Goal: Check status

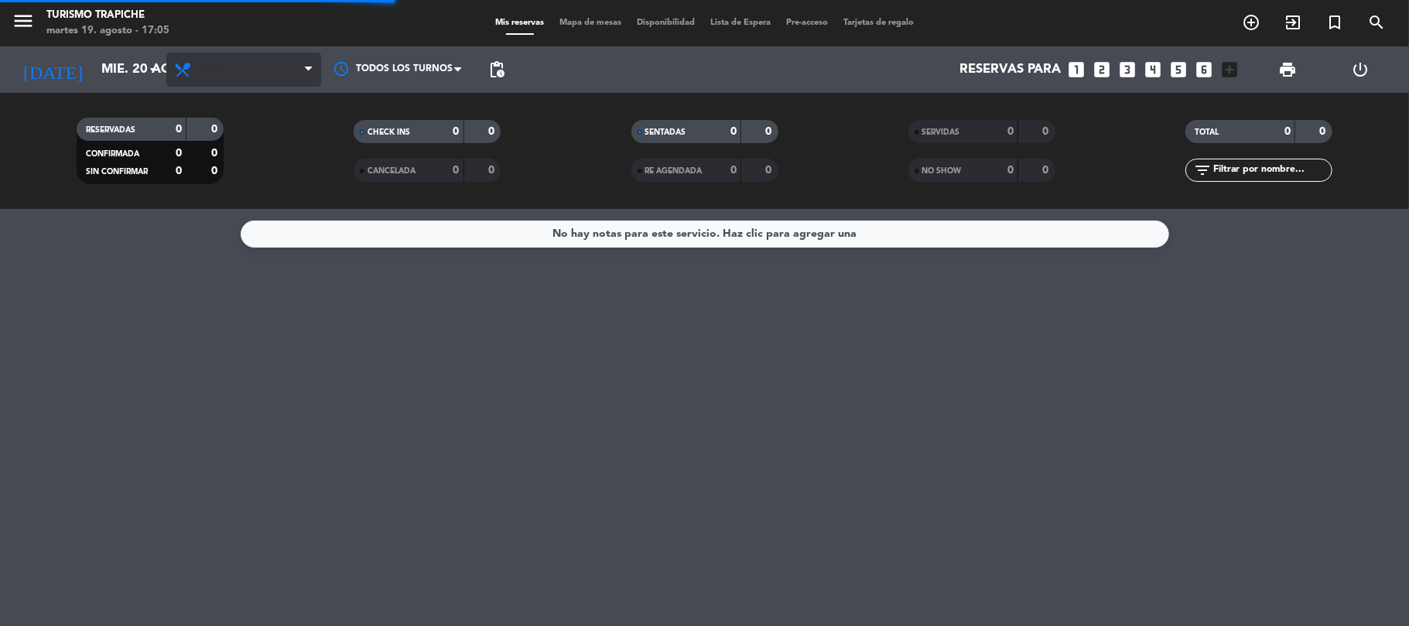
click at [282, 72] on span "Cena" at bounding box center [243, 70] width 155 height 34
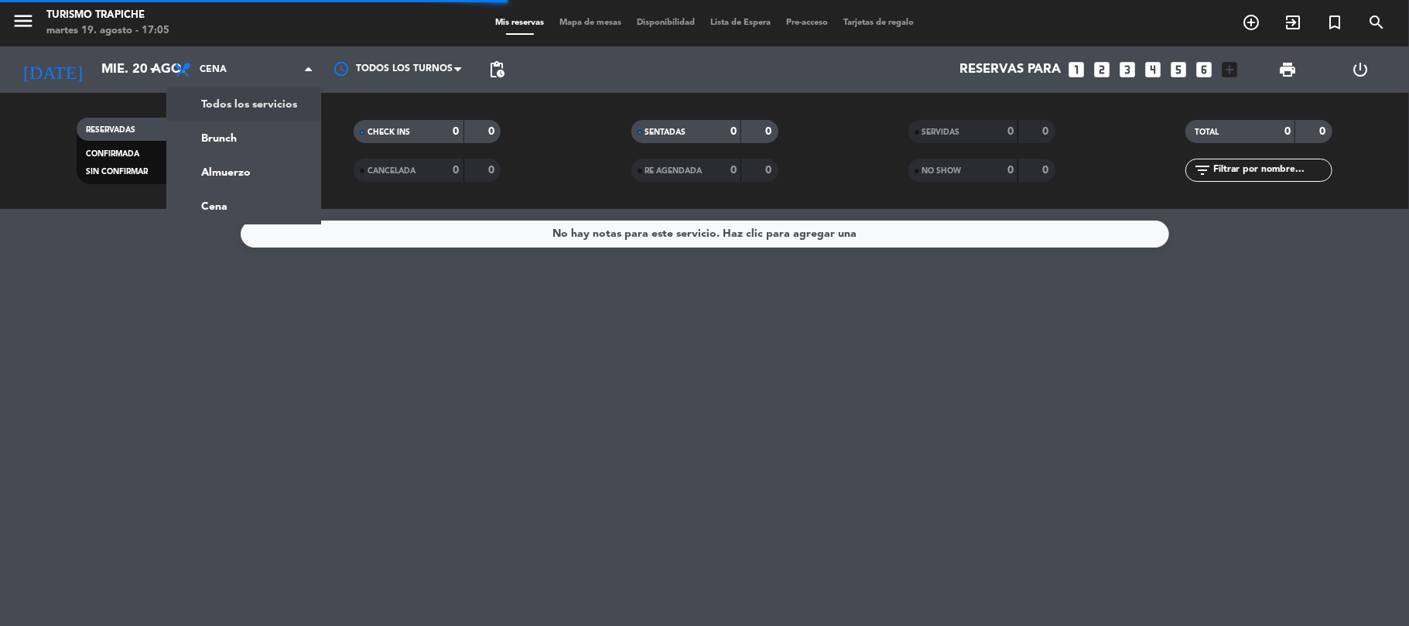
click at [248, 101] on div "menu Turismo Trapiche martes 19. agosto - 17:05 Mis reservas Mapa de mesas Disp…" at bounding box center [704, 104] width 1409 height 209
click at [248, 101] on div "RESERVADAS 0 0 CONFIRMADA 0 0 SIN CONFIRMAR 0 0 CHECK INS 0 0 CANCELADA 0 0 SEN…" at bounding box center [704, 151] width 1409 height 116
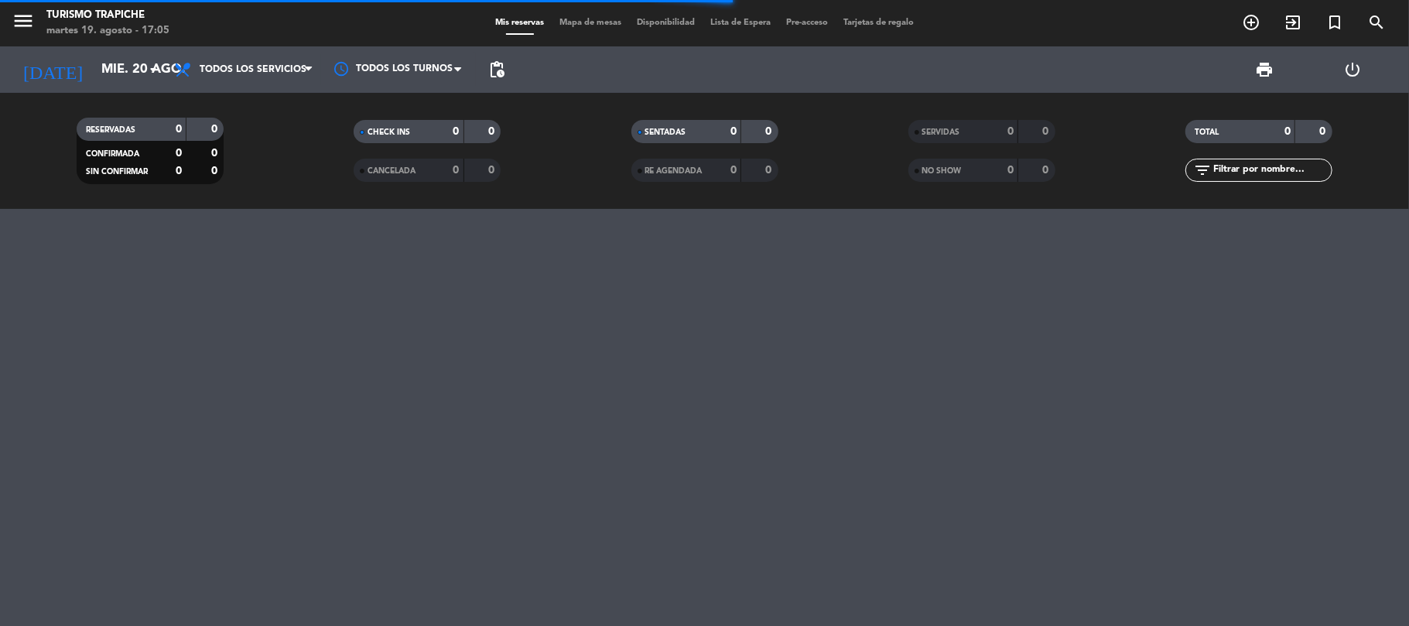
click at [4, 201] on div "RESERVADAS 0 0 CONFIRMADA 0 0 SIN CONFIRMAR 0 0 CHECK INS 0 0 CANCELADA 0 0 SEN…" at bounding box center [704, 151] width 1409 height 116
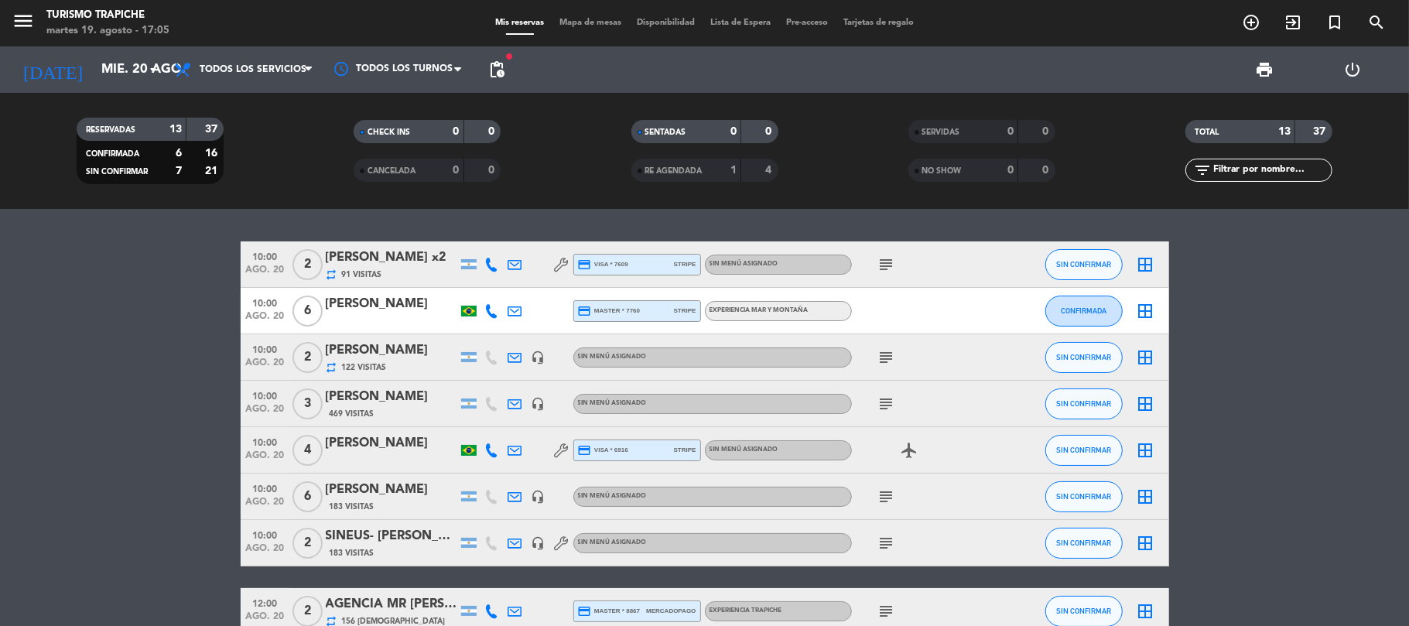
click at [487, 77] on span "pending_actions" at bounding box center [496, 69] width 19 height 19
click at [487, 82] on span "pending_actions" at bounding box center [496, 69] width 31 height 31
click at [500, 76] on span "pending_actions" at bounding box center [496, 69] width 19 height 19
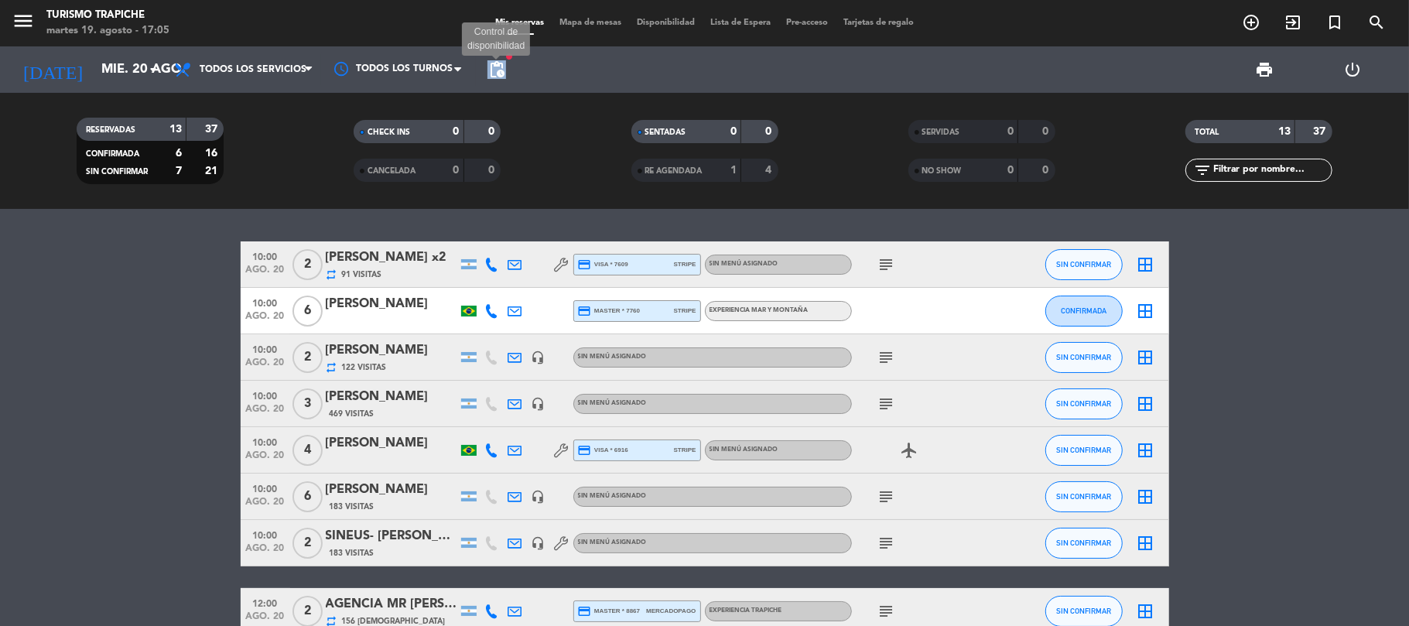
click at [500, 76] on span "pending_actions" at bounding box center [496, 69] width 19 height 19
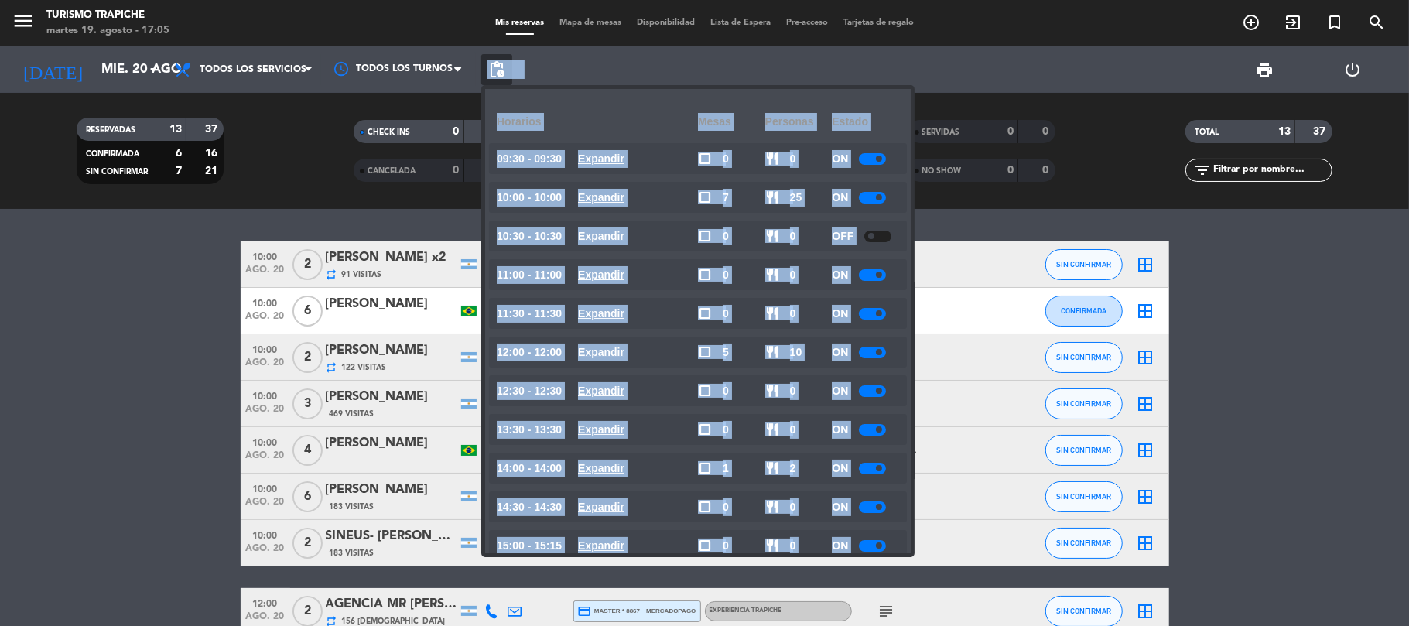
click at [500, 76] on span "pending_actions" at bounding box center [496, 69] width 19 height 19
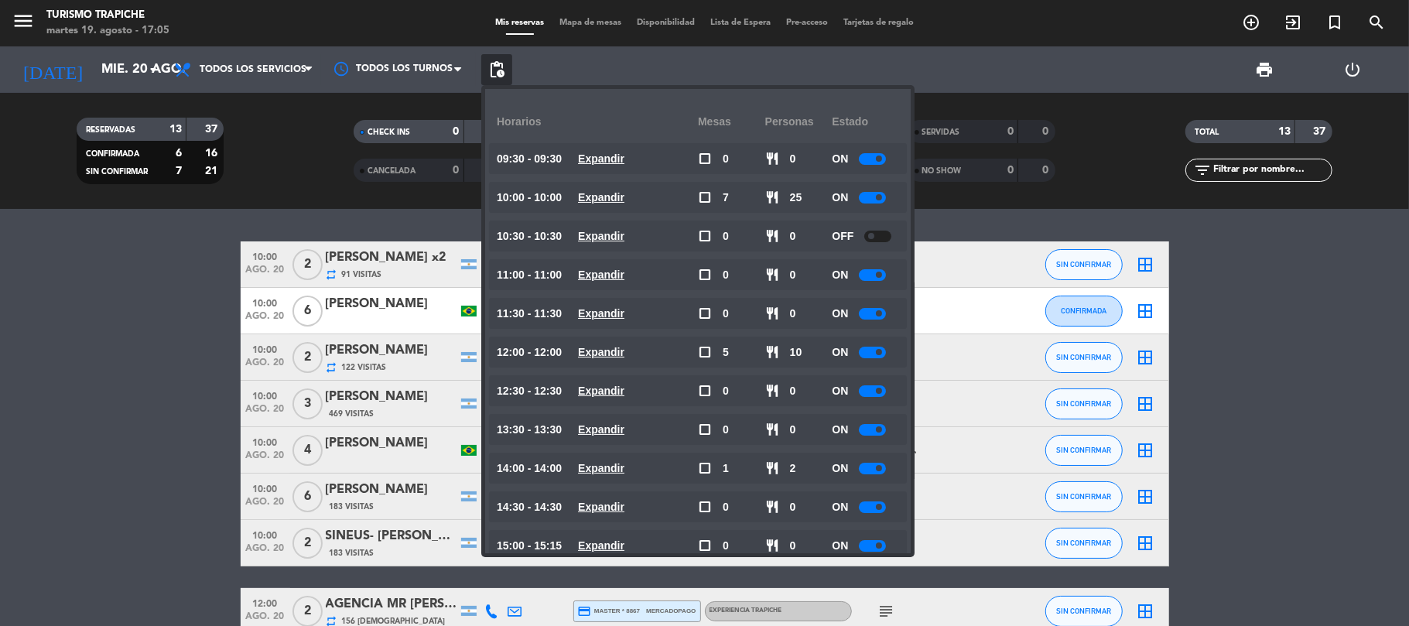
click at [500, 76] on span "pending_actions" at bounding box center [496, 69] width 19 height 19
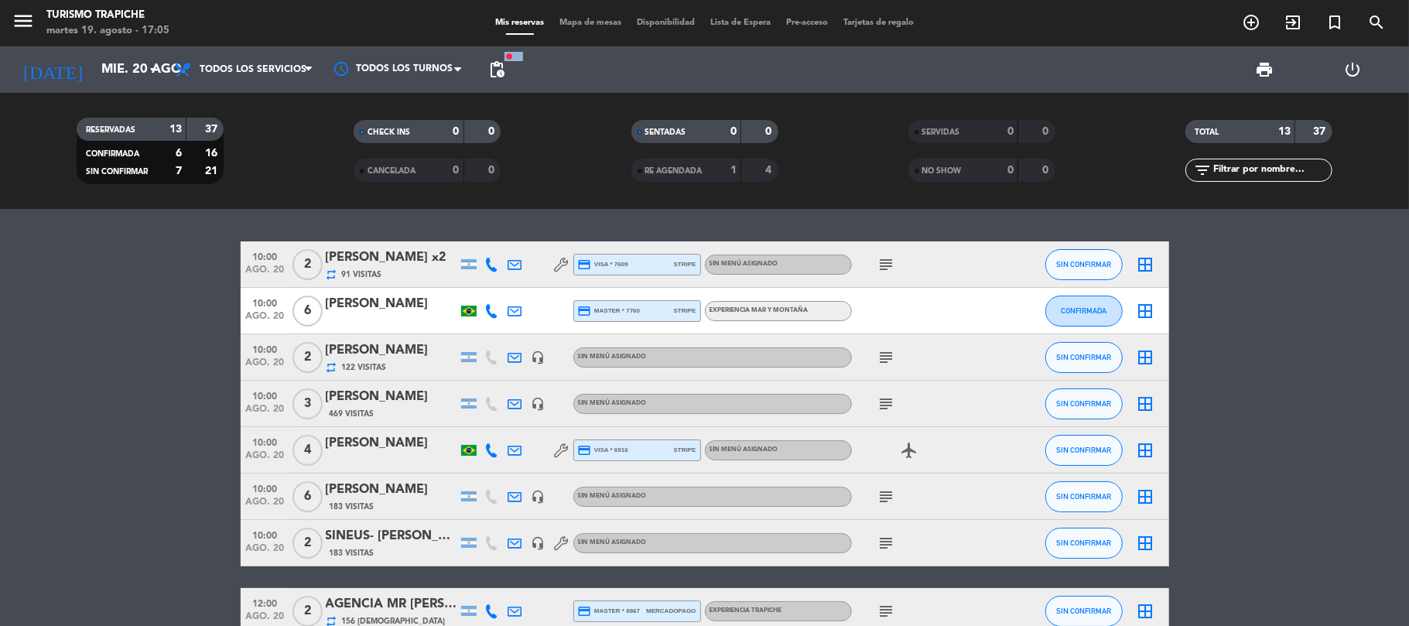
click at [524, 62] on div "print power_settings_new" at bounding box center [954, 69] width 885 height 46
click at [501, 70] on span "pending_actions" at bounding box center [496, 69] width 19 height 19
